Goal: Find specific page/section: Find specific page/section

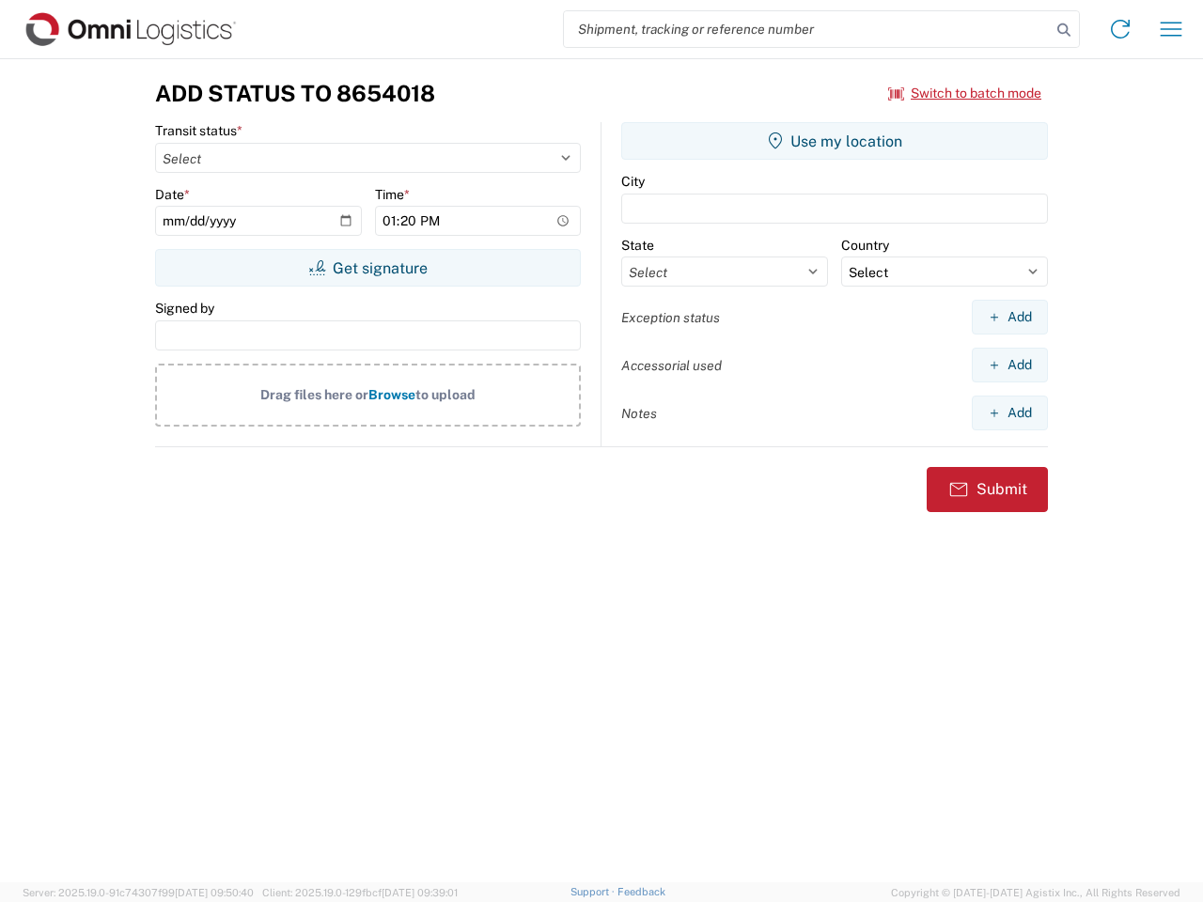
click at [807, 29] on input "search" at bounding box center [807, 29] width 487 height 36
click at [1064, 30] on icon at bounding box center [1063, 30] width 26 height 26
click at [1120, 29] on icon at bounding box center [1120, 29] width 30 height 30
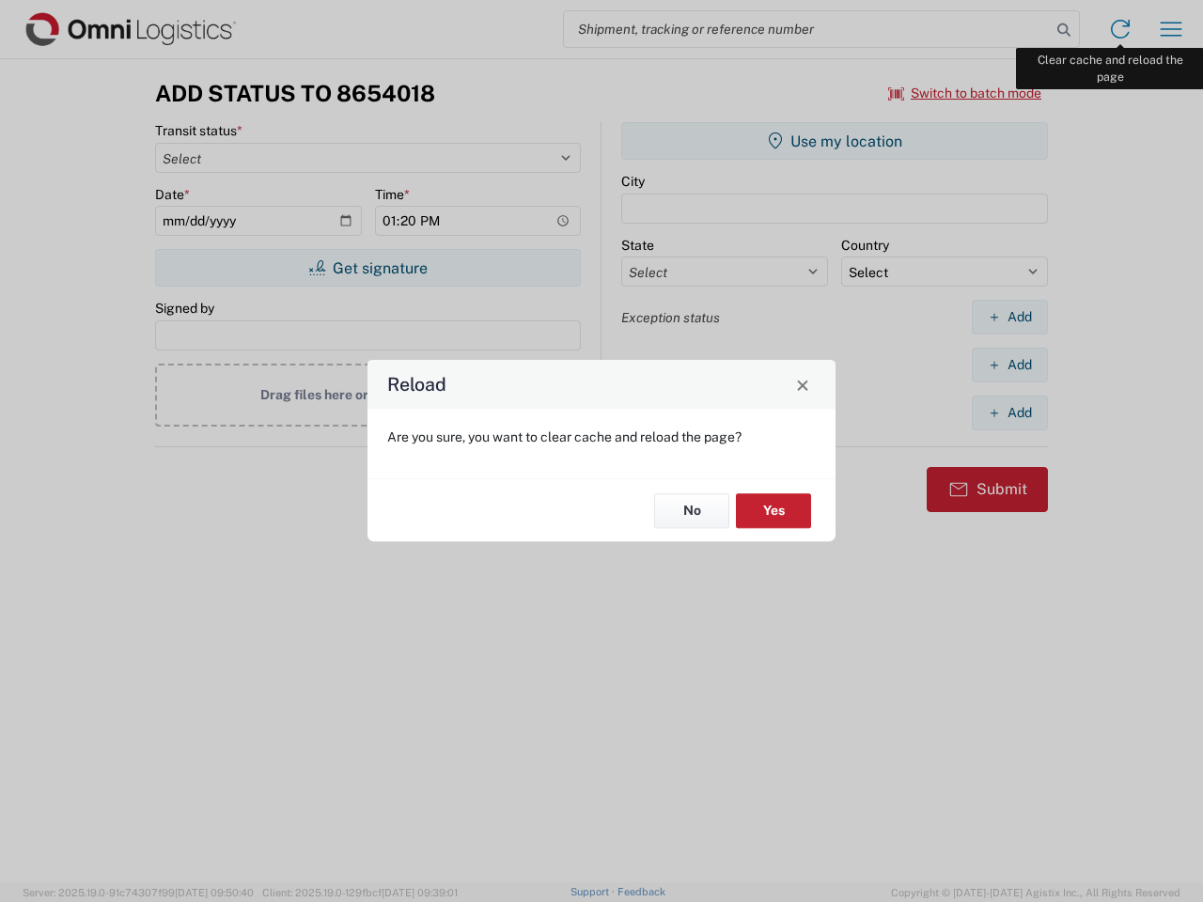
click at [1171, 29] on div "Reload Are you sure, you want to clear cache and reload the page? No Yes" at bounding box center [601, 451] width 1203 height 902
click at [965, 93] on div "Reload Are you sure, you want to clear cache and reload the page? No Yes" at bounding box center [601, 451] width 1203 height 902
click at [367, 268] on div "Reload Are you sure, you want to clear cache and reload the page? No Yes" at bounding box center [601, 451] width 1203 height 902
click at [834, 141] on div "Reload Are you sure, you want to clear cache and reload the page? No Yes" at bounding box center [601, 451] width 1203 height 902
click at [1009, 317] on div "Reload Are you sure, you want to clear cache and reload the page? No Yes" at bounding box center [601, 451] width 1203 height 902
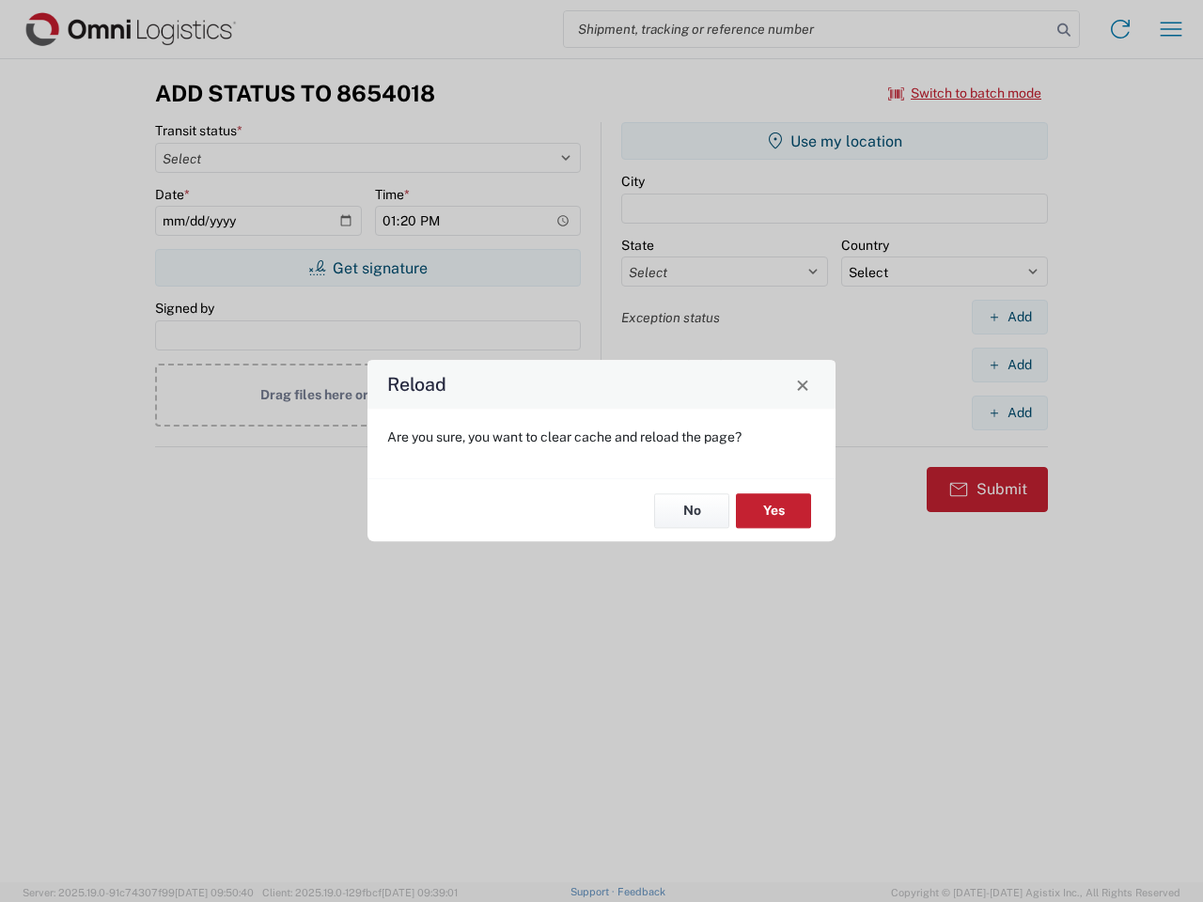
click at [1009, 365] on div "Reload Are you sure, you want to clear cache and reload the page? No Yes" at bounding box center [601, 451] width 1203 height 902
click at [1009, 412] on div "Reload Are you sure, you want to clear cache and reload the page? No Yes" at bounding box center [601, 451] width 1203 height 902
